Goal: Information Seeking & Learning: Learn about a topic

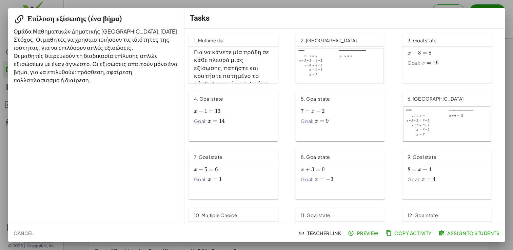
click at [212, 61] on h3 "Για να κάνετε μία πράξη σε κάθε πλευρά μιας εξίσωσης, πατήστε και κρατήστε πατη…" at bounding box center [233, 75] width 79 height 55
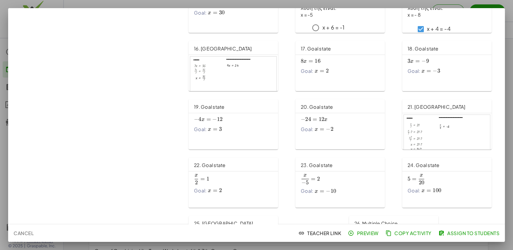
scroll to position [329, 0]
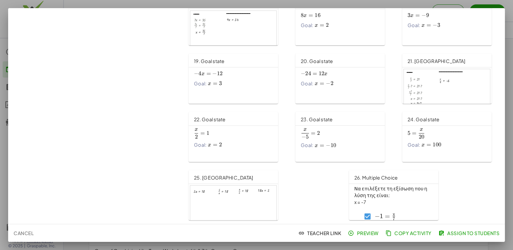
click at [392, 207] on div "﻿ − 1 = x 7 ﻿ -1=\frac{x}{7} ﻿ − 1 = 7 x ​ ﻿ ﻿ ​﻿ 2x = -14 ﻿ x − 4 = 28 \frac{x…" at bounding box center [376, 232] width 44 height 52
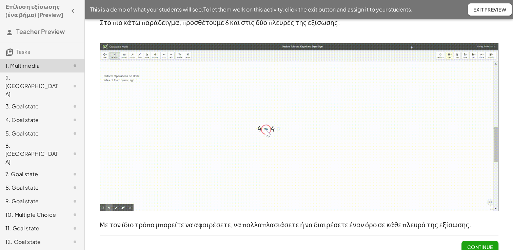
scroll to position [74, 0]
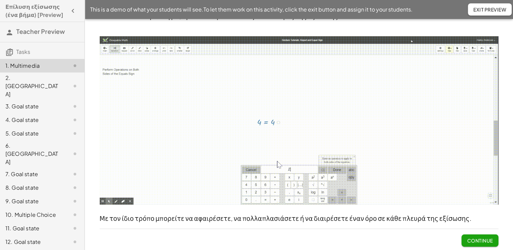
click at [470, 242] on span "Continue" at bounding box center [480, 241] width 26 height 6
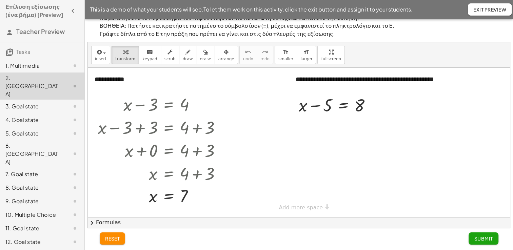
scroll to position [9, 0]
click at [142, 104] on div at bounding box center [162, 104] width 135 height 23
click at [316, 105] on div at bounding box center [337, 104] width 84 height 23
click at [375, 106] on div at bounding box center [372, 105] width 7 height 7
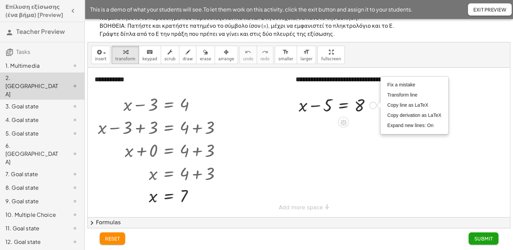
click at [365, 115] on div at bounding box center [337, 104] width 84 height 23
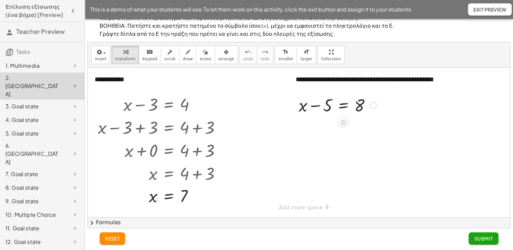
click at [338, 122] on div at bounding box center [343, 122] width 11 height 11
click at [332, 123] on div "−" at bounding box center [329, 122] width 11 height 11
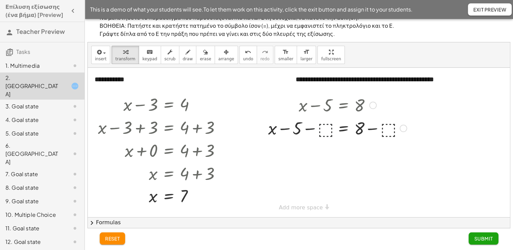
click at [328, 125] on div at bounding box center [337, 127] width 145 height 23
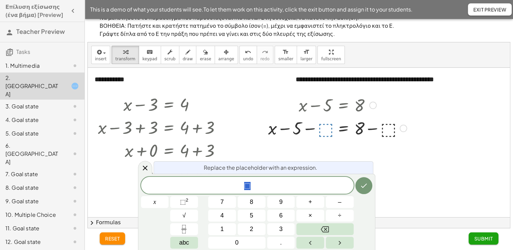
click at [325, 129] on div at bounding box center [337, 127] width 145 height 23
click at [313, 204] on button "+" at bounding box center [310, 202] width 28 height 12
click at [141, 165] on icon at bounding box center [145, 168] width 8 height 8
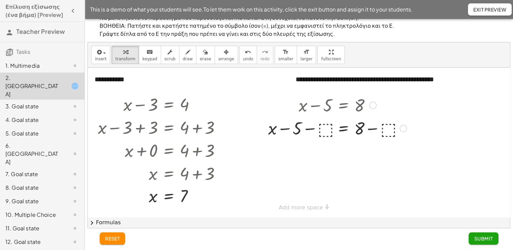
click at [338, 136] on div at bounding box center [337, 127] width 145 height 23
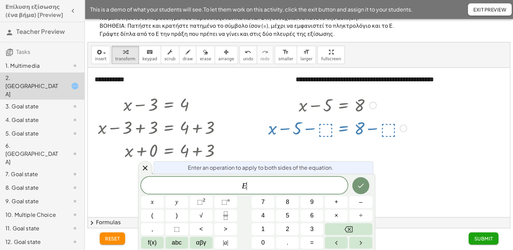
click at [385, 176] on div at bounding box center [299, 143] width 422 height 150
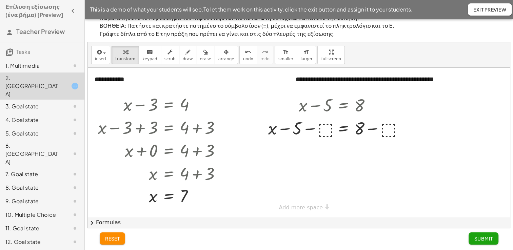
click at [114, 237] on span "reset" at bounding box center [112, 239] width 15 height 6
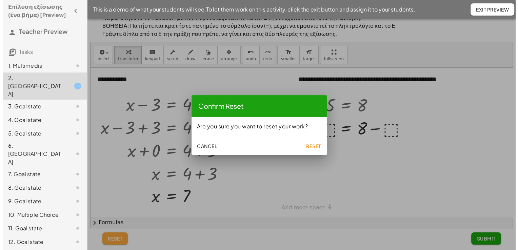
scroll to position [0, 0]
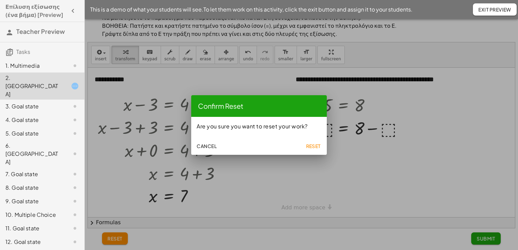
click at [309, 146] on span "Reset" at bounding box center [313, 146] width 15 height 6
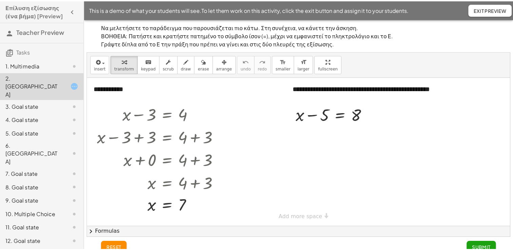
scroll to position [9, 0]
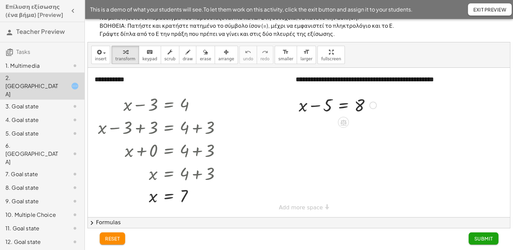
click at [314, 104] on div at bounding box center [337, 104] width 84 height 23
click at [342, 119] on icon at bounding box center [343, 122] width 7 height 7
click at [316, 124] on span "+" at bounding box center [316, 123] width 4 height 10
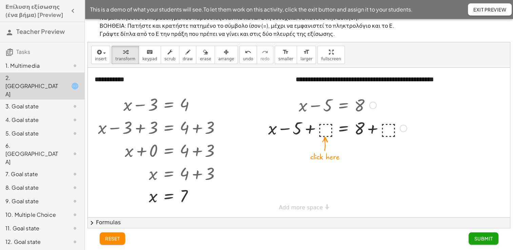
click at [321, 127] on div at bounding box center [337, 127] width 145 height 23
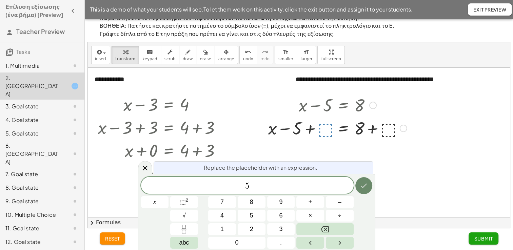
click at [365, 189] on icon "Done" at bounding box center [364, 186] width 8 height 8
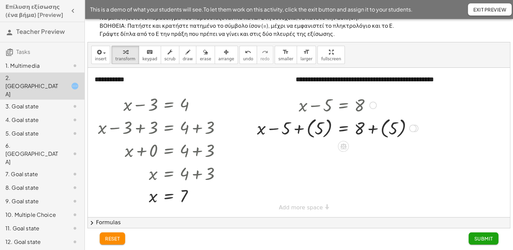
click at [343, 131] on div at bounding box center [338, 128] width 168 height 25
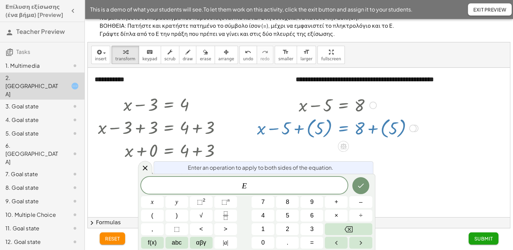
drag, startPoint x: 306, startPoint y: 134, endPoint x: 302, endPoint y: 135, distance: 4.5
click at [305, 134] on div at bounding box center [338, 128] width 168 height 25
click at [297, 129] on div at bounding box center [338, 128] width 168 height 25
click at [147, 171] on icon at bounding box center [145, 168] width 8 height 8
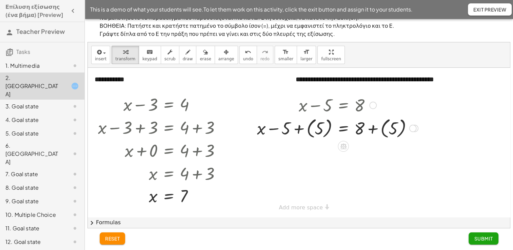
click at [297, 128] on div at bounding box center [338, 128] width 168 height 25
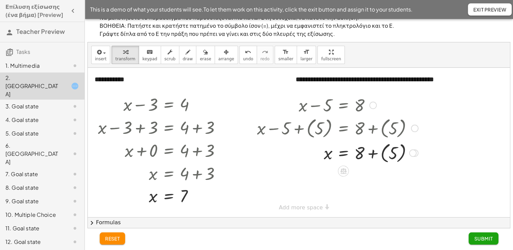
click at [373, 153] on div at bounding box center [338, 152] width 168 height 25
click at [374, 178] on div at bounding box center [338, 176] width 168 height 23
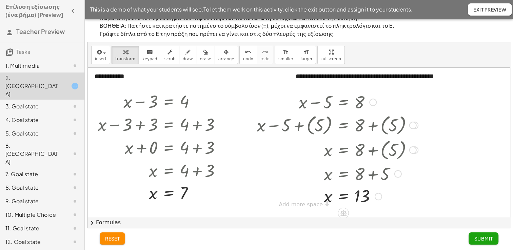
scroll to position [4, 0]
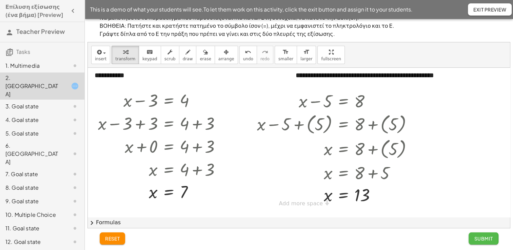
click at [489, 239] on span "Submit" at bounding box center [483, 239] width 19 height 6
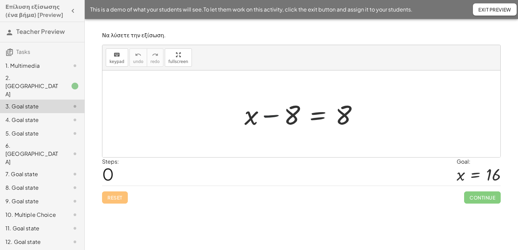
click at [276, 114] on div at bounding box center [304, 114] width 126 height 35
click at [347, 120] on div at bounding box center [304, 114] width 126 height 35
click at [297, 125] on div at bounding box center [304, 114] width 126 height 35
click at [311, 126] on div at bounding box center [304, 114] width 126 height 35
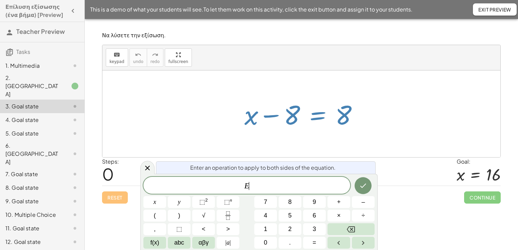
click at [318, 122] on div at bounding box center [304, 114] width 126 height 35
click at [361, 183] on icon "Done" at bounding box center [363, 186] width 8 height 8
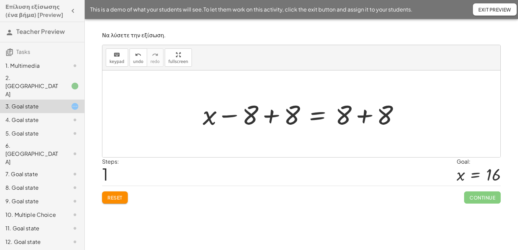
click at [269, 118] on div at bounding box center [303, 114] width 209 height 35
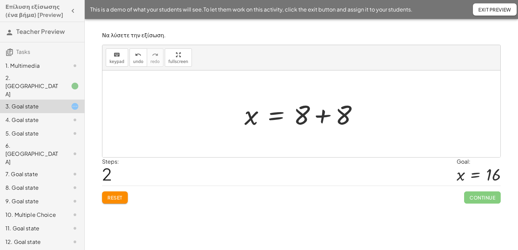
click at [321, 113] on div at bounding box center [304, 114] width 126 height 35
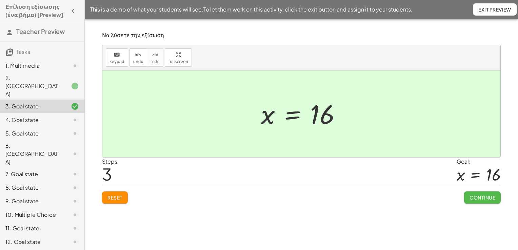
click at [479, 200] on span "Continue" at bounding box center [483, 198] width 26 height 6
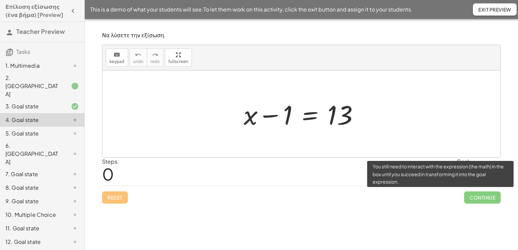
click at [479, 200] on span "Continue" at bounding box center [482, 198] width 37 height 12
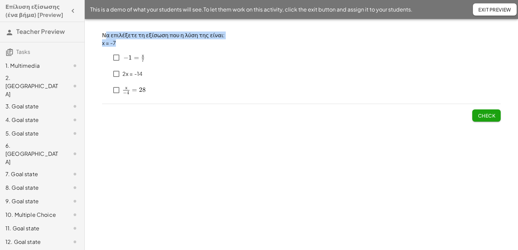
drag, startPoint x: 0, startPoint y: 0, endPoint x: 125, endPoint y: 43, distance: 131.9
click at [125, 43] on p "x = -7" at bounding box center [301, 43] width 399 height 8
drag, startPoint x: 117, startPoint y: 45, endPoint x: 110, endPoint y: 31, distance: 16.4
click at [118, 37] on div "Να επιλέξετε τη εξίσωση που η λύση της είναι: x = -7" at bounding box center [301, 39] width 399 height 15
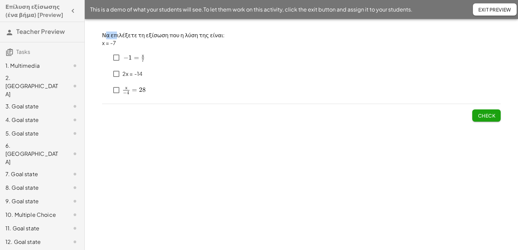
drag, startPoint x: 110, startPoint y: 31, endPoint x: 107, endPoint y: 29, distance: 3.5
click at [107, 29] on div "Να επιλέξετε τη εξίσωση που η λύση της είναι: x = -7 ﻿ − 1 = x 7 ﻿ -1=\frac{x}{…" at bounding box center [301, 76] width 407 height 98
click at [106, 29] on div "Να επιλέξετε τη εξίσωση που η λύση της είναι: x = -7 ﻿ − 1 = x 7 ﻿ -1=\frac{x}{…" at bounding box center [301, 76] width 407 height 98
click at [118, 36] on p "Να επιλέξετε τη εξίσωση που η λύση της είναι:" at bounding box center [301, 36] width 399 height 8
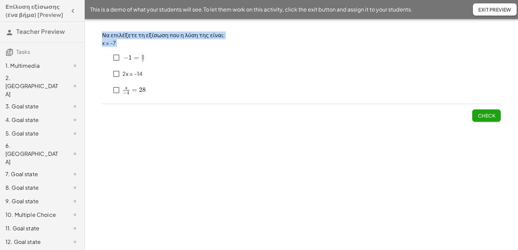
drag, startPoint x: 104, startPoint y: 36, endPoint x: 134, endPoint y: 47, distance: 32.1
click at [134, 47] on div "Να επιλέξετε τη εξίσωση που η λύση της είναι: x = -7 ﻿ − 1 = x 7 ﻿ -1=\frac{x}{…" at bounding box center [301, 65] width 399 height 67
click at [134, 47] on div "﻿ − 1 = x 7 ﻿ -1=\frac{x}{7} ﻿ − 1 = 7 x ​ ﻿ ﻿ ​﻿ 2x = -14 ﻿ x − 4 = 28 \frac{x…" at bounding box center [124, 73] width 45 height 52
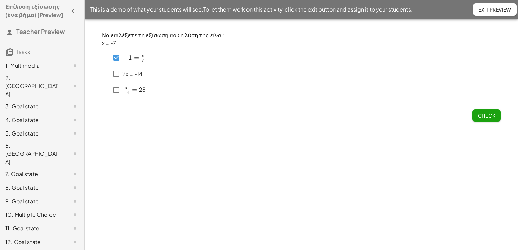
click at [492, 117] on span "Check" at bounding box center [487, 116] width 18 height 6
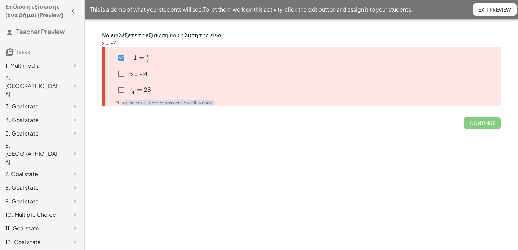
drag, startPoint x: 128, startPoint y: 101, endPoint x: 281, endPoint y: 116, distance: 153.6
click at [281, 116] on div "Να επιλέξετε τη εξίσωση που η λύση της είναι: x = -7 ﻿ − 1 = x 7 ﻿ -1=\frac{x}{…" at bounding box center [301, 80] width 407 height 106
drag, startPoint x: 281, startPoint y: 116, endPoint x: 273, endPoint y: 119, distance: 8.5
click at [273, 119] on div "Continue" at bounding box center [301, 121] width 399 height 18
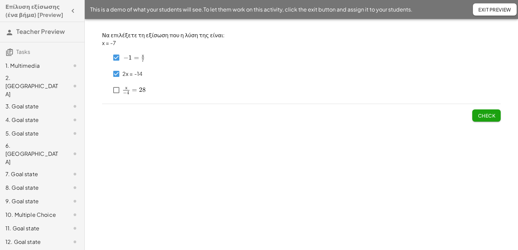
click at [496, 121] on button "Check" at bounding box center [486, 116] width 28 height 12
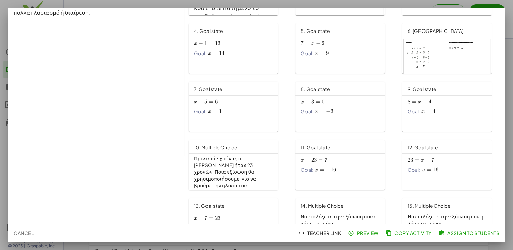
scroll to position [102, 0]
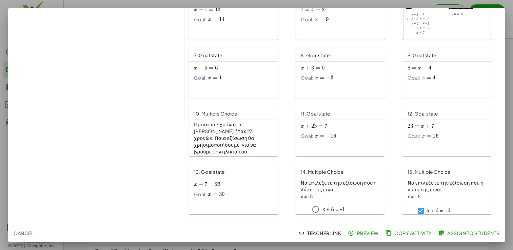
click at [255, 134] on span "Πριν από 7 χρόνια, ο [PERSON_NAME] ήταν 23 χρονών. Ποια εξίσωση θα χρησιμοποιήσ…" at bounding box center [231, 144] width 74 height 46
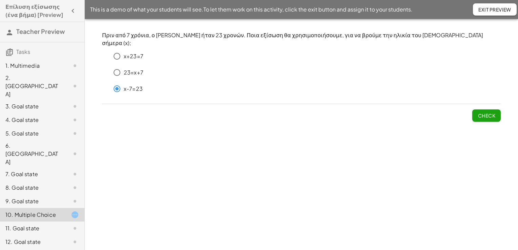
click at [476, 110] on button "Check" at bounding box center [486, 116] width 28 height 12
